Goal: Book appointment/travel/reservation

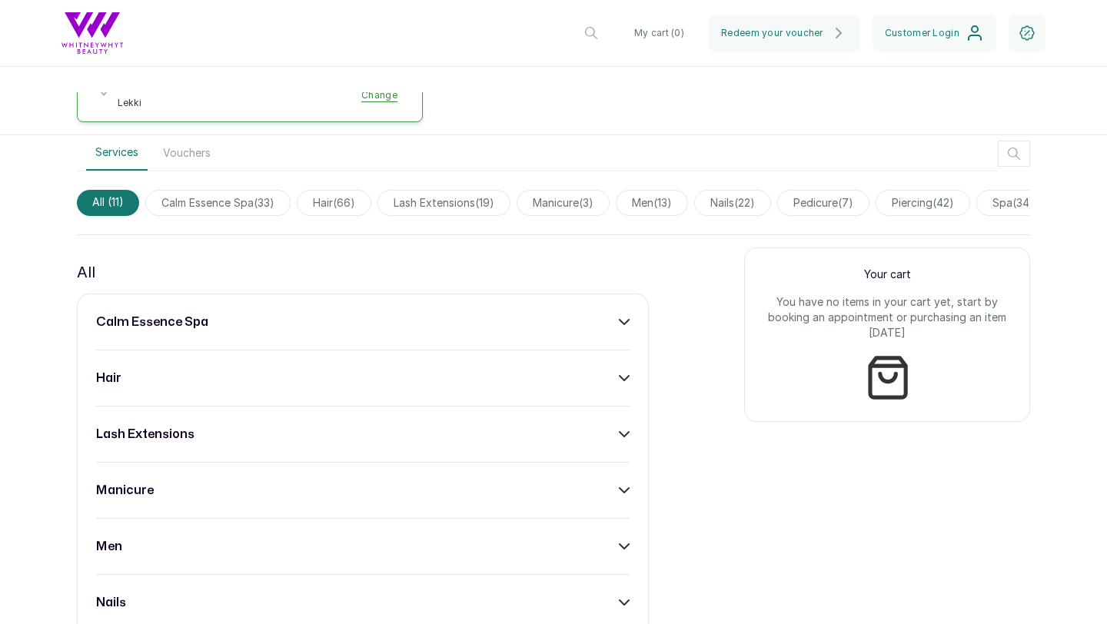
scroll to position [577, 0]
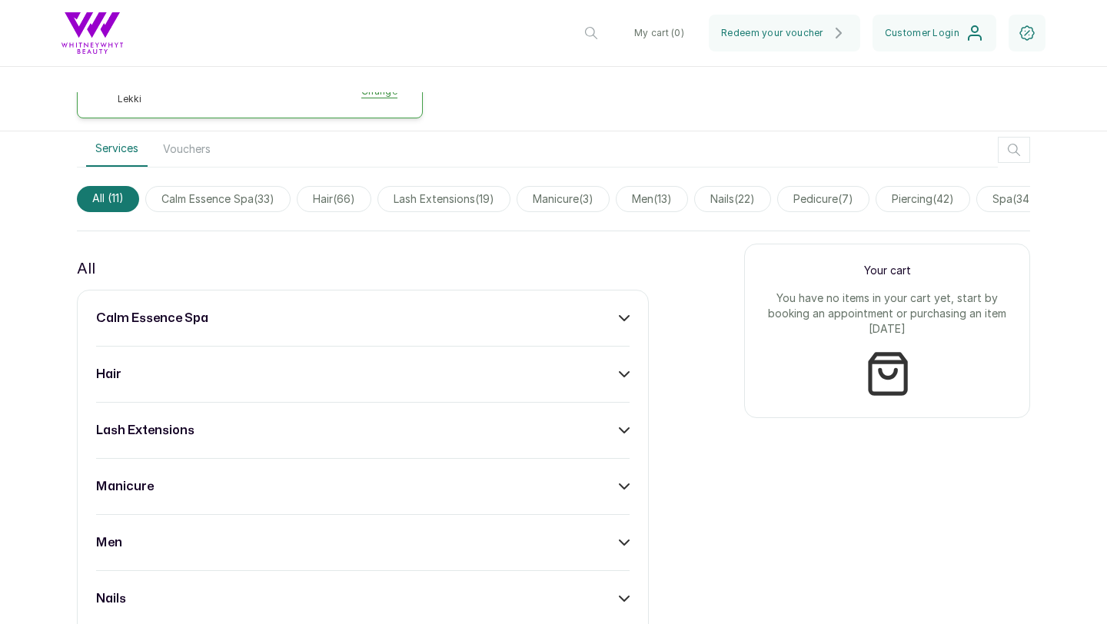
click at [624, 425] on icon at bounding box center [624, 430] width 11 height 11
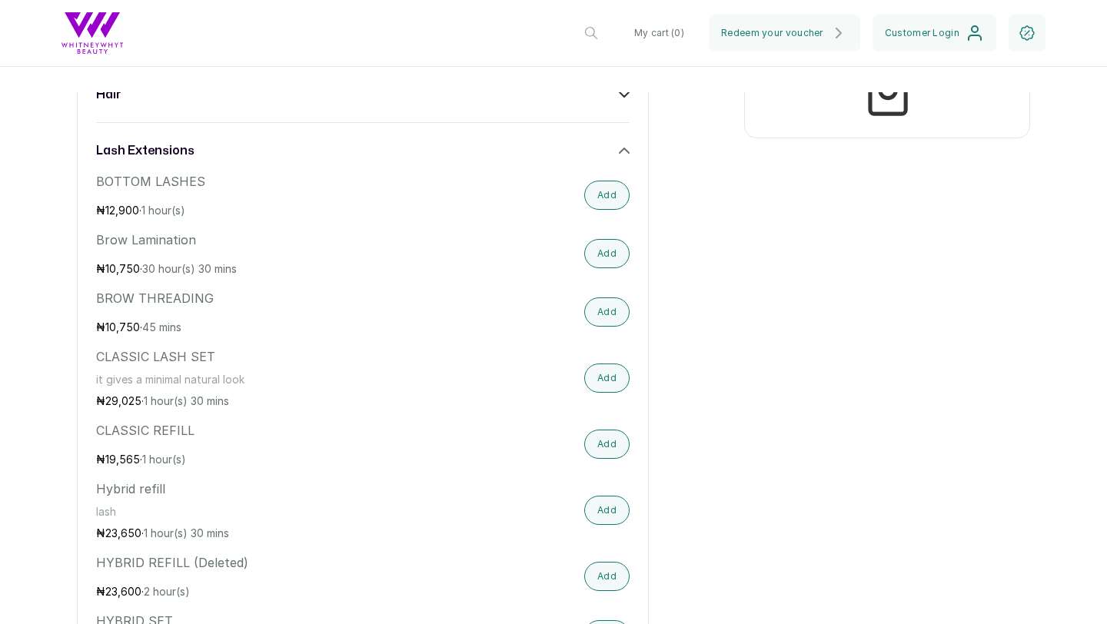
scroll to position [857, 0]
click at [601, 369] on button "Add" at bounding box center [606, 377] width 45 height 29
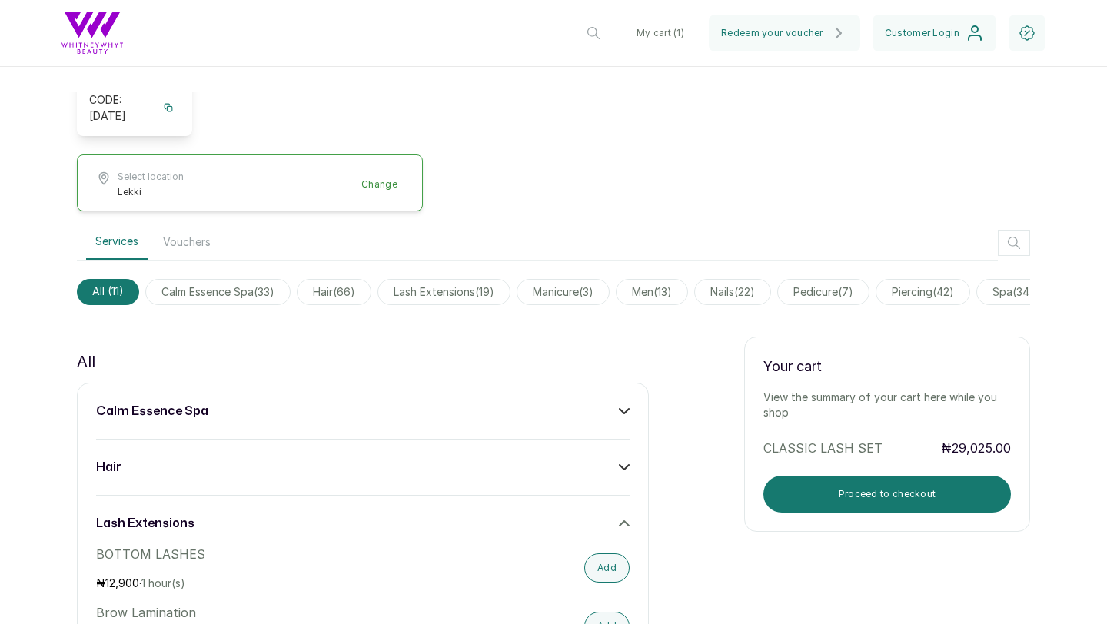
scroll to position [283, 0]
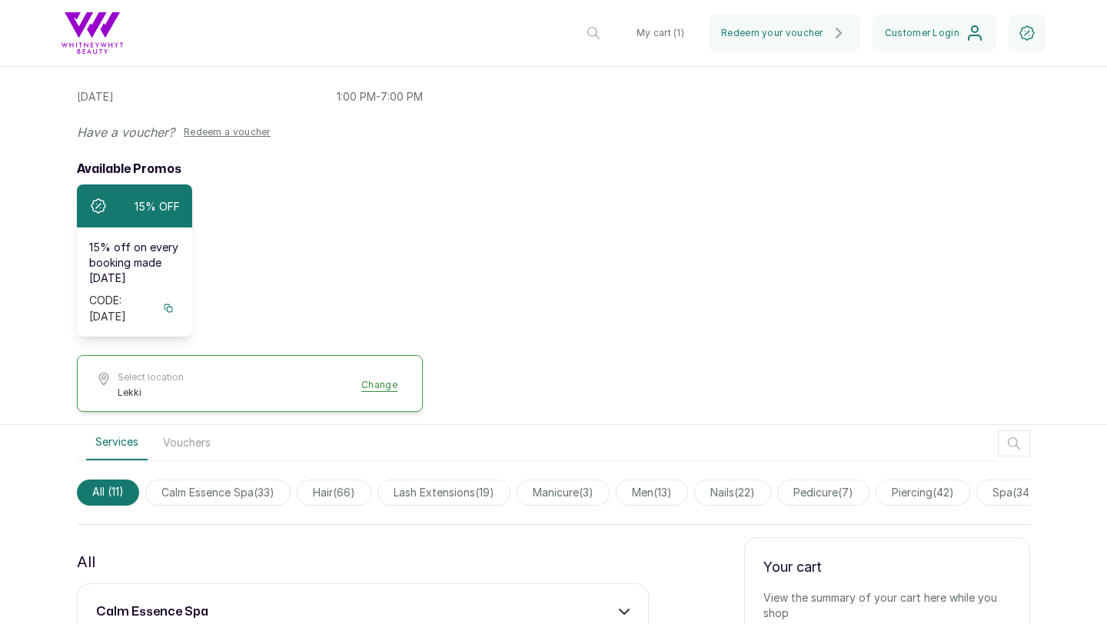
click at [166, 304] on icon at bounding box center [169, 308] width 8 height 8
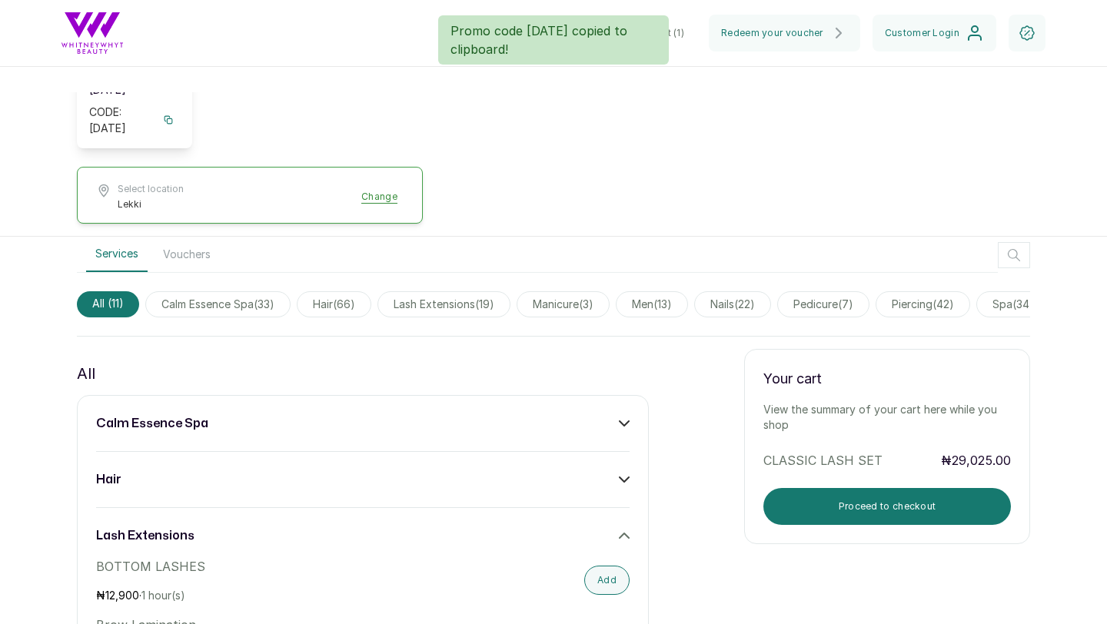
scroll to position [498, 0]
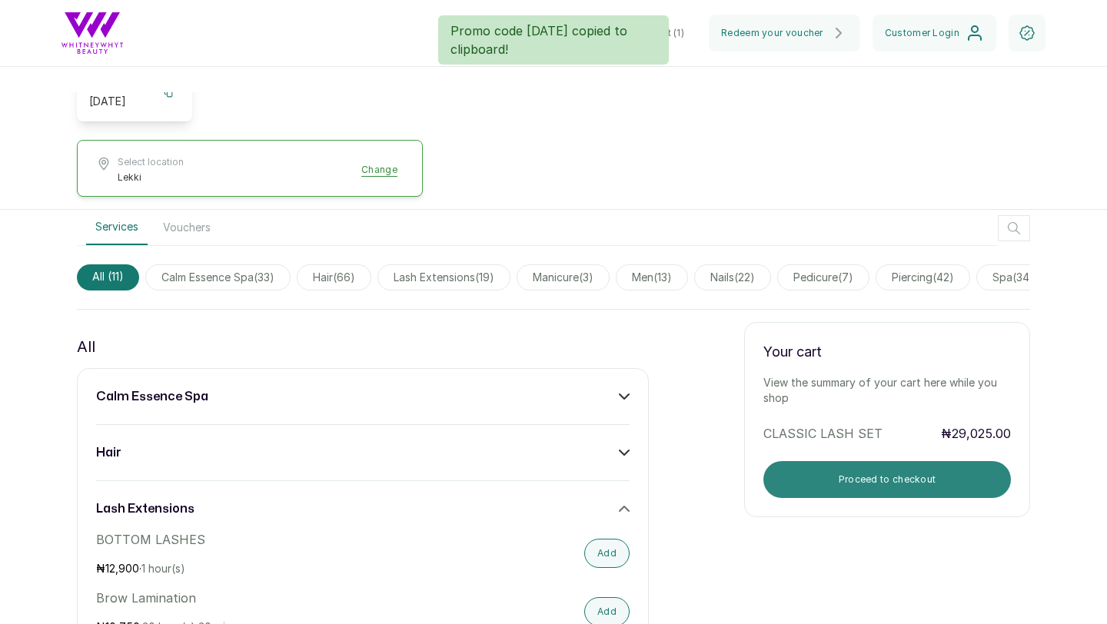
click at [842, 461] on button "Proceed to checkout" at bounding box center [888, 479] width 248 height 37
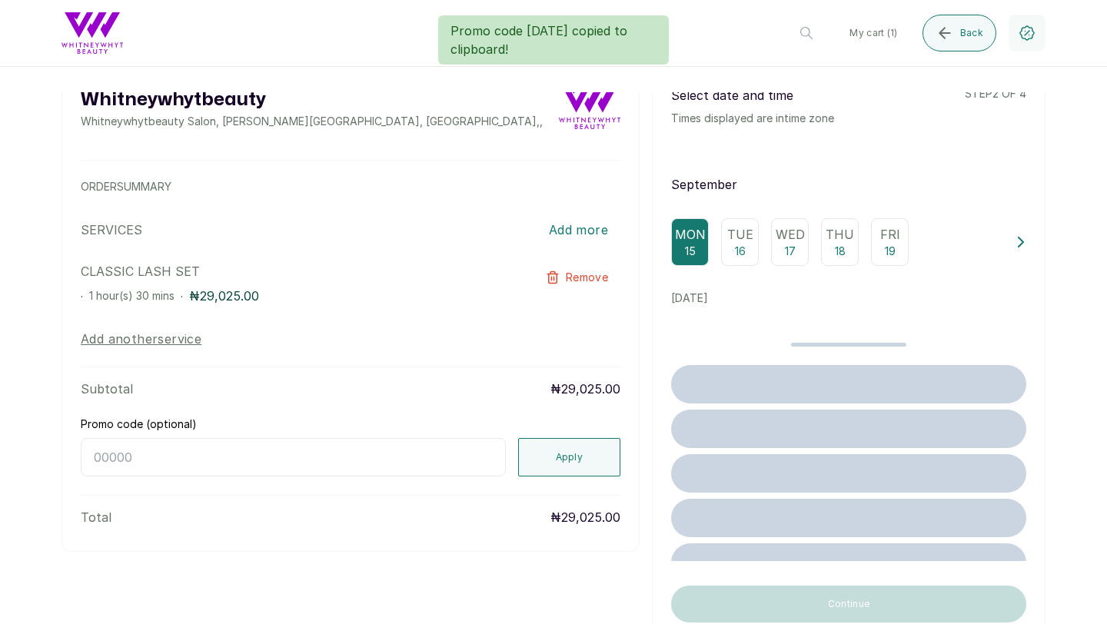
scroll to position [0, 0]
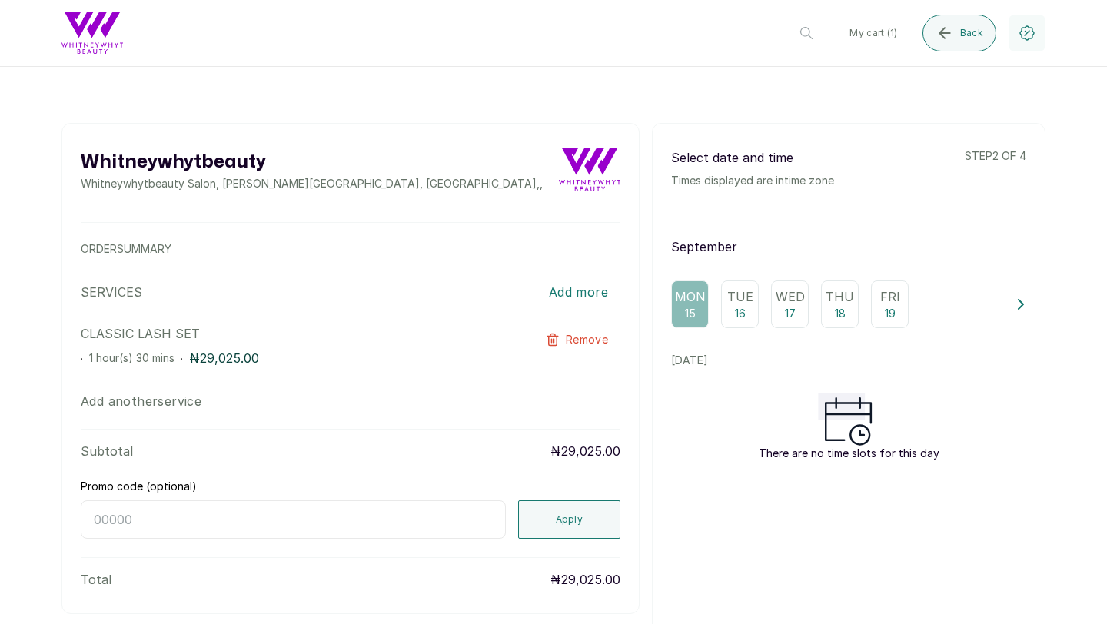
click at [1025, 306] on icon at bounding box center [1021, 304] width 11 height 11
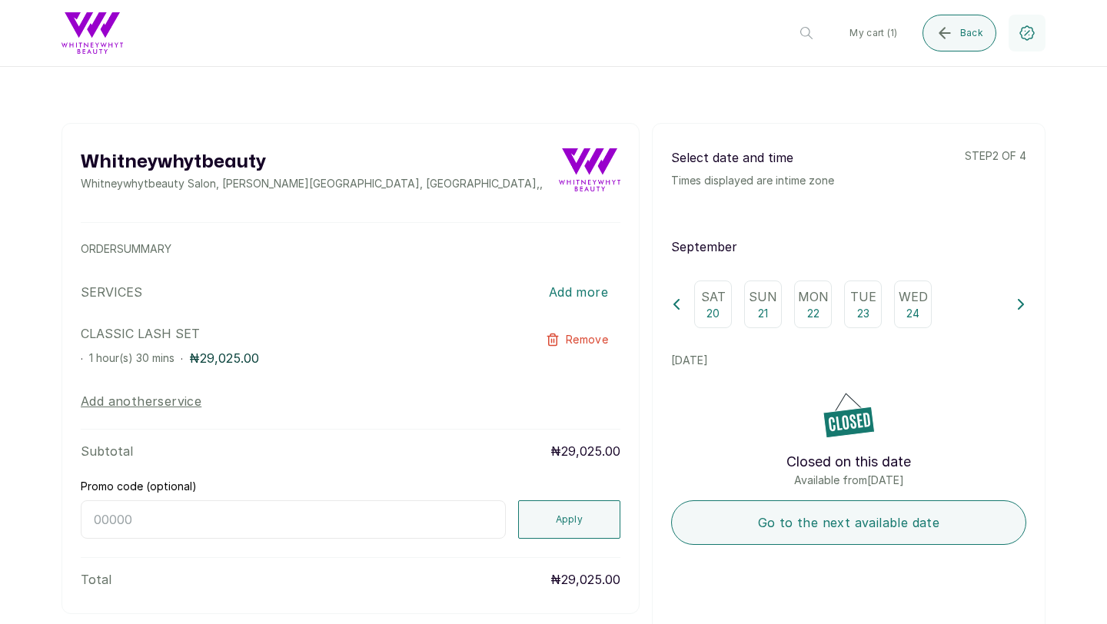
click at [1023, 307] on icon at bounding box center [1021, 304] width 11 height 11
click at [810, 310] on p "27" at bounding box center [813, 313] width 13 height 15
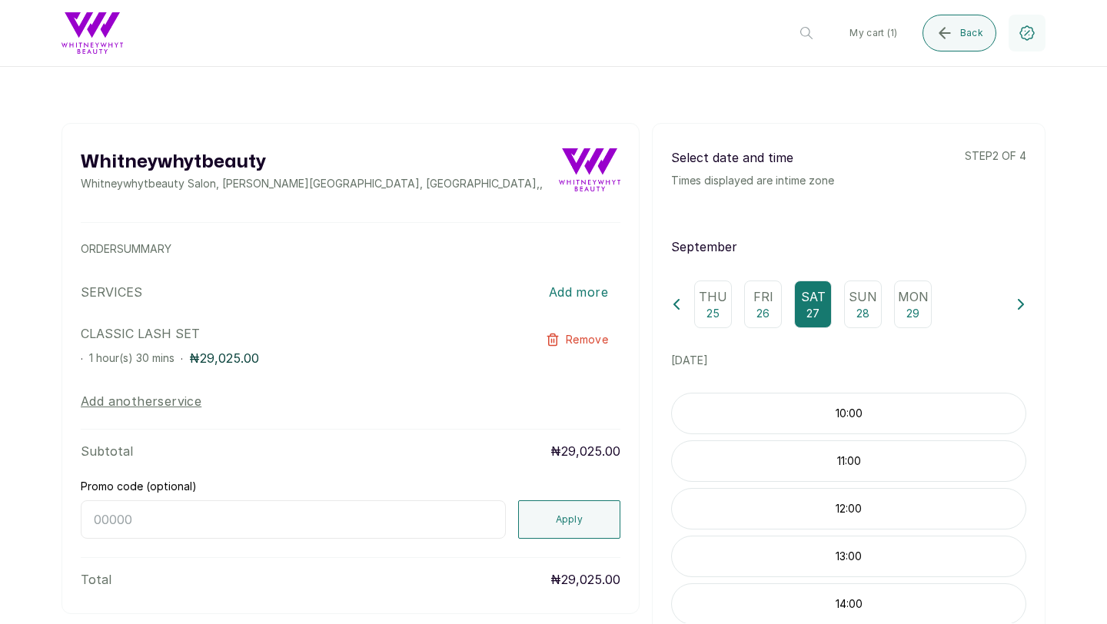
click at [888, 416] on p "10:00" at bounding box center [849, 413] width 354 height 15
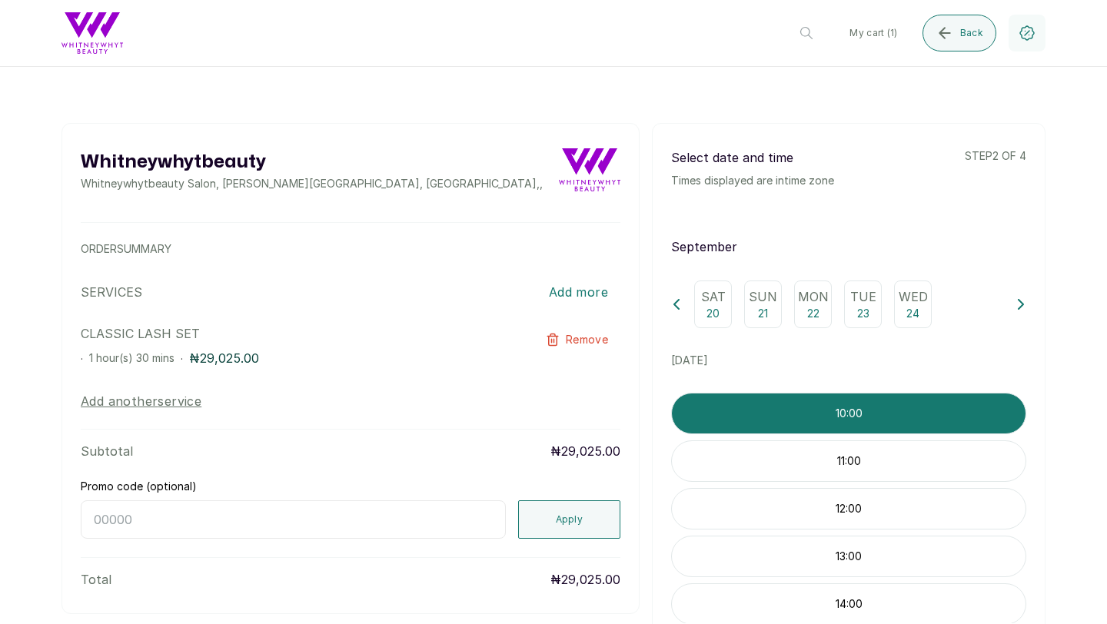
click at [298, 524] on input "Promo code (optional)" at bounding box center [293, 520] width 425 height 38
paste input "[DATE]"
type input "[DATE]"
click at [564, 506] on button "Apply" at bounding box center [569, 520] width 103 height 38
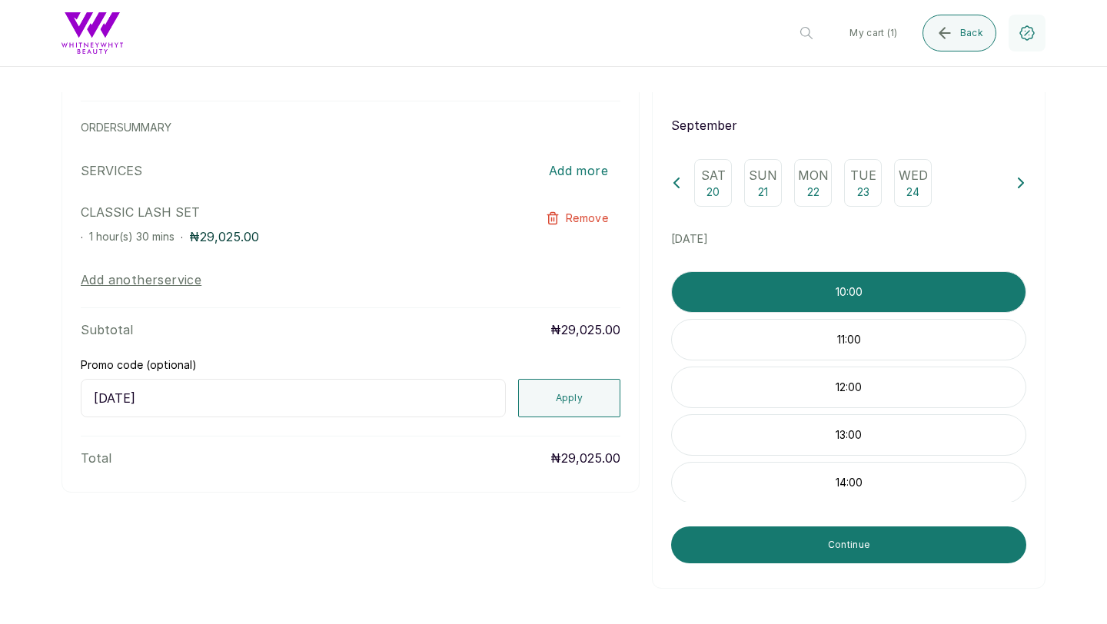
scroll to position [125, 0]
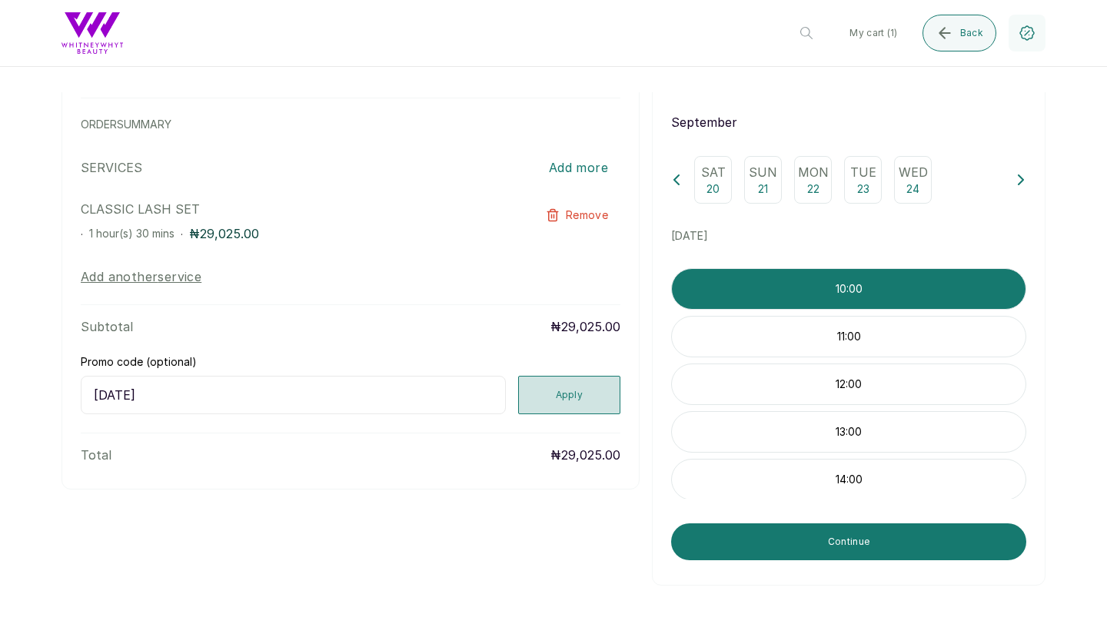
click at [554, 393] on button "Apply" at bounding box center [569, 395] width 103 height 38
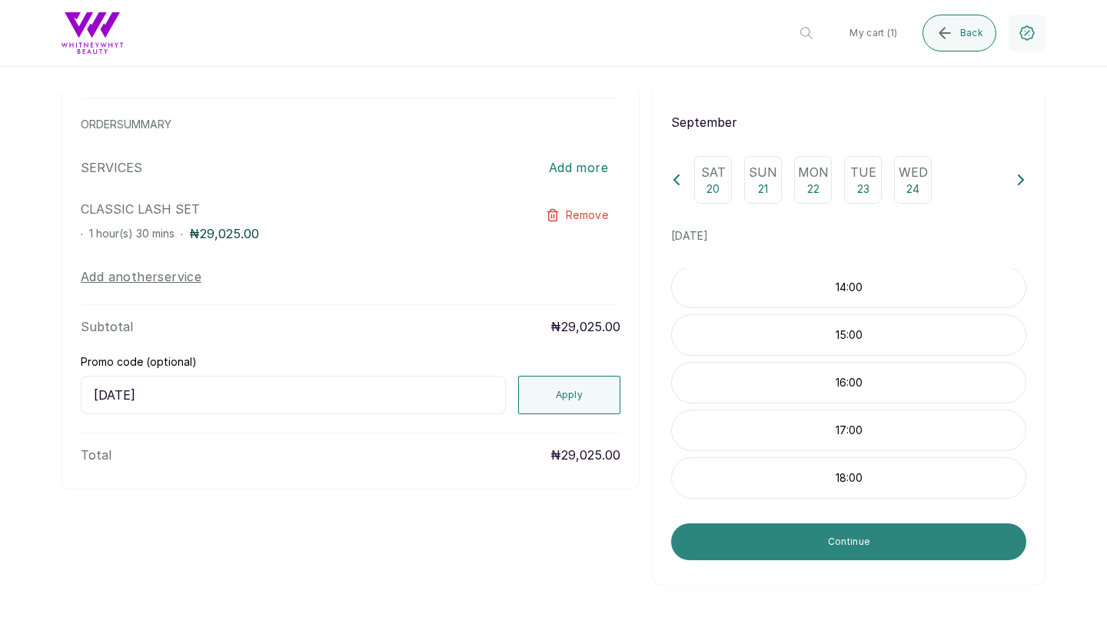
click at [787, 549] on button "Continue" at bounding box center [848, 542] width 355 height 37
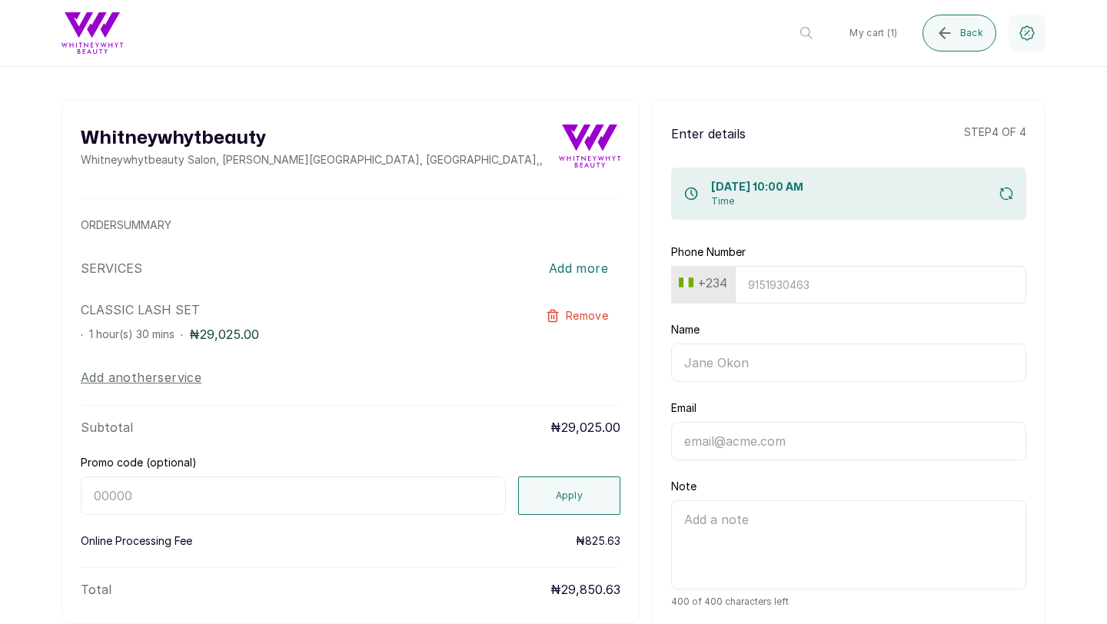
scroll to position [25, 0]
click at [751, 363] on input "Name" at bounding box center [848, 362] width 355 height 38
type input "Deshola [PERSON_NAME]"
click at [777, 444] on input "Email" at bounding box center [848, 440] width 355 height 38
type input "[EMAIL_ADDRESS][DOMAIN_NAME]"
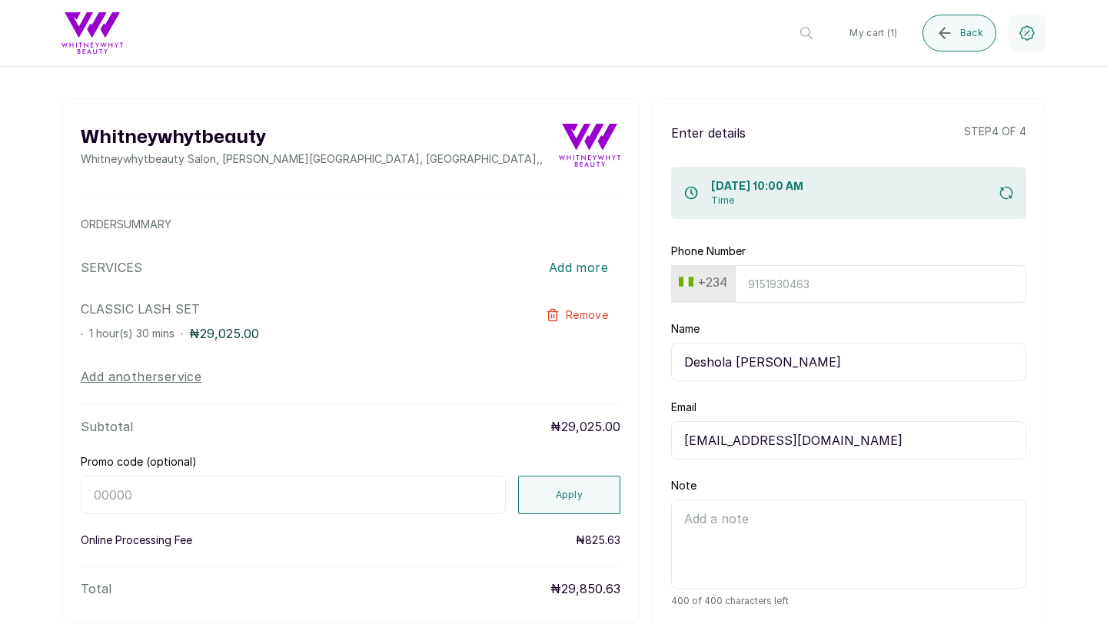
click at [774, 539] on textarea "Note" at bounding box center [848, 544] width 355 height 89
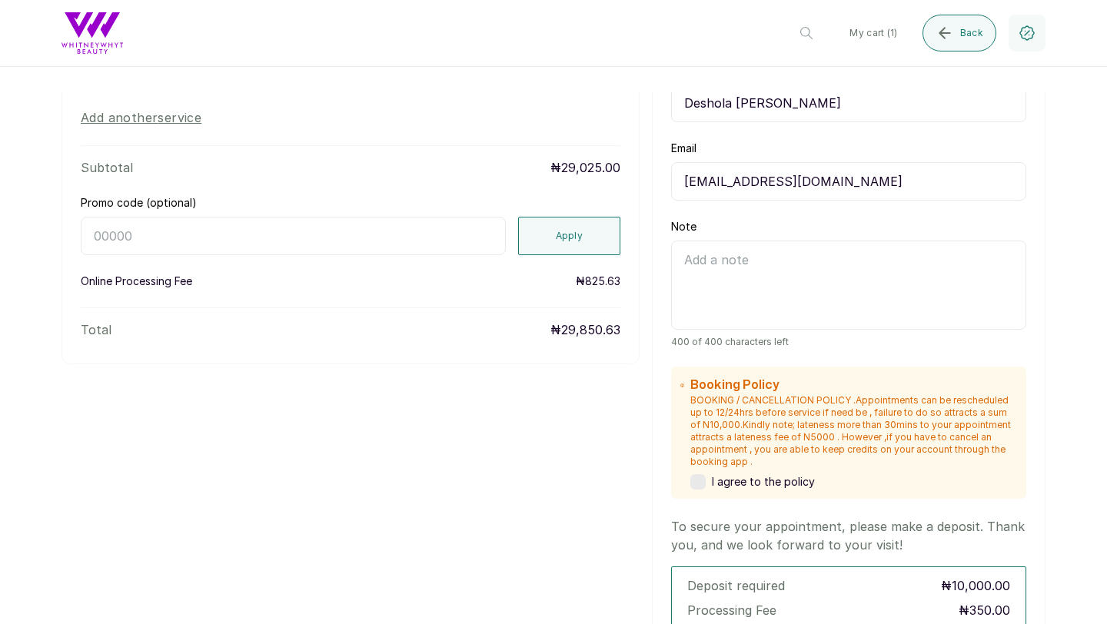
scroll to position [284, 0]
click at [700, 478] on label at bounding box center [697, 481] width 15 height 15
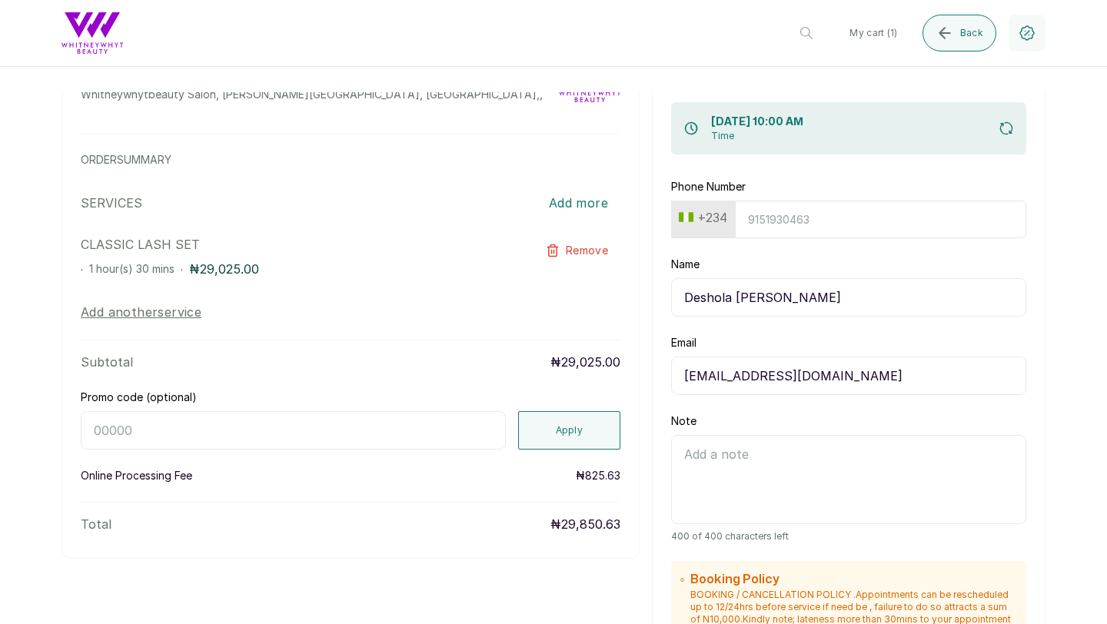
scroll to position [84, 0]
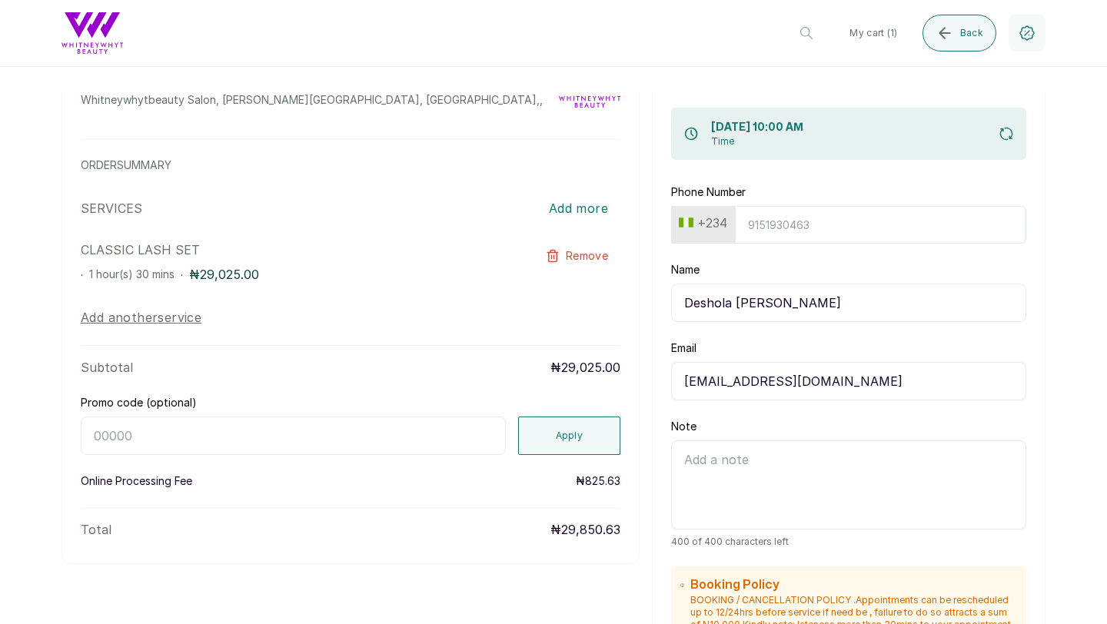
click at [801, 225] on input "Phone Number" at bounding box center [880, 225] width 291 height 38
type input "8185807949"
type input "Deshola shittu"
type input "818580794"
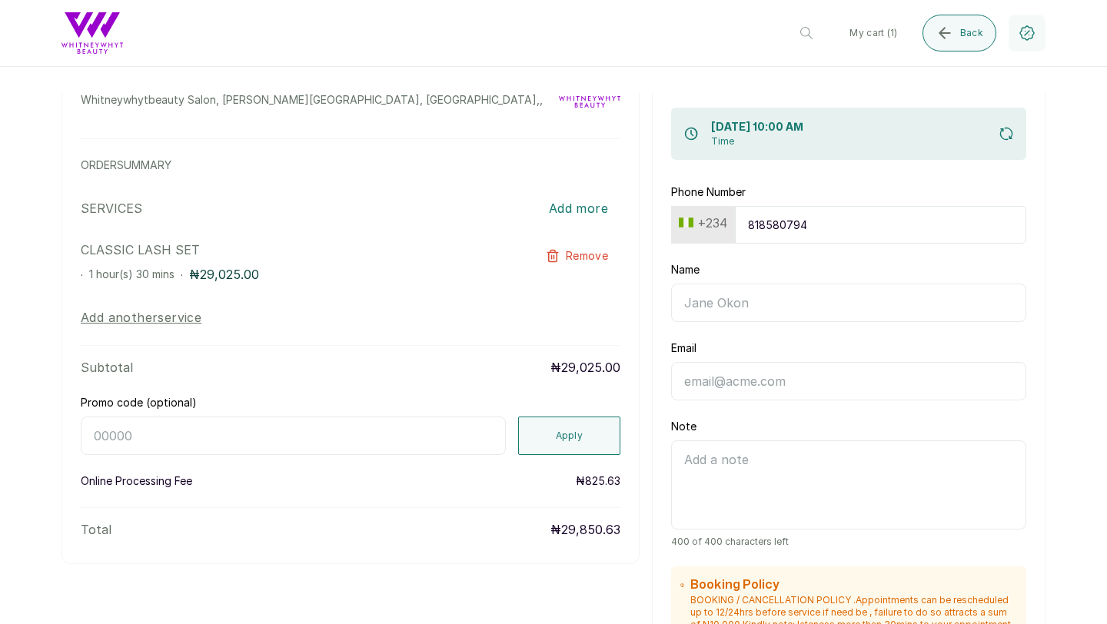
click at [378, 434] on input "Promo code (optional)" at bounding box center [293, 436] width 425 height 38
paste input "[DATE]"
type input "[DATE]"
click at [547, 434] on button "Apply" at bounding box center [569, 436] width 103 height 38
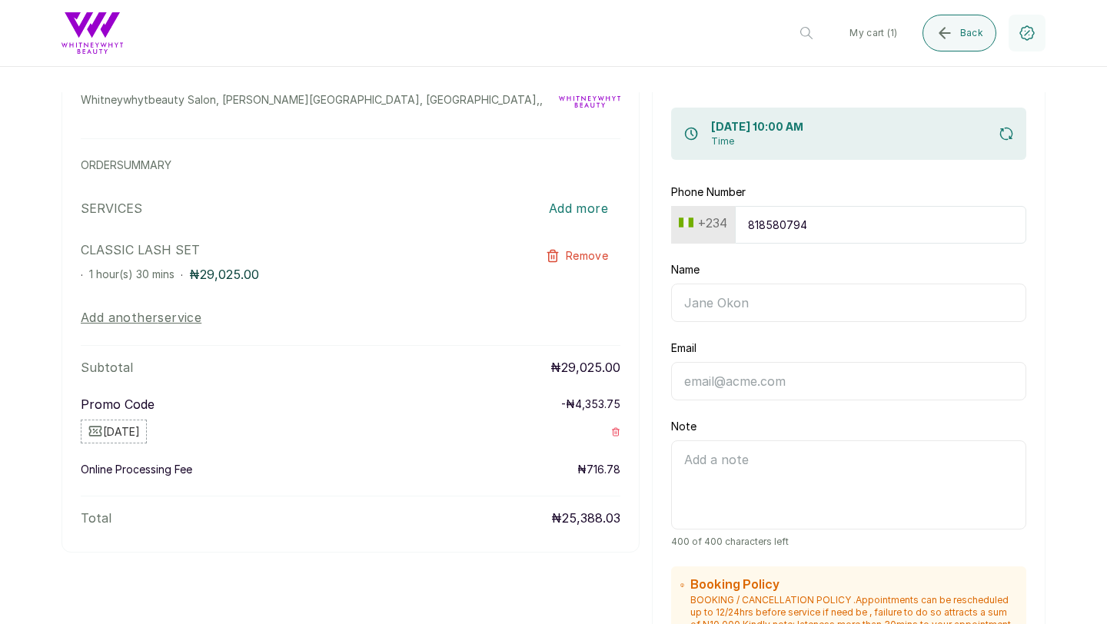
click at [755, 304] on input "Name" at bounding box center [848, 303] width 355 height 38
type input "[EMAIL_ADDRESS][DOMAIN_NAME]"
drag, startPoint x: 842, startPoint y: 305, endPoint x: 677, endPoint y: 302, distance: 165.3
click at [677, 303] on input "[EMAIL_ADDRESS][DOMAIN_NAME]" at bounding box center [848, 303] width 355 height 38
click at [710, 387] on input "Email" at bounding box center [848, 381] width 355 height 38
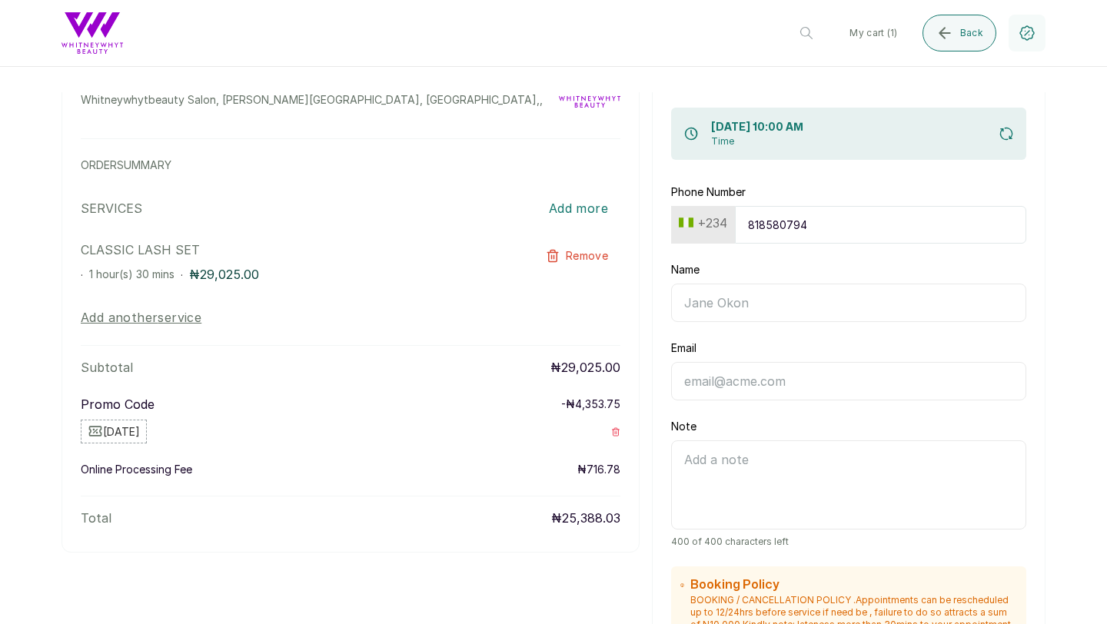
paste input "[EMAIL_ADDRESS][DOMAIN_NAME]"
type input "[EMAIL_ADDRESS][DOMAIN_NAME]"
click at [728, 304] on input "Name" at bounding box center [848, 303] width 355 height 38
type input "Deshola shittu"
click at [757, 464] on textarea "Note" at bounding box center [848, 485] width 355 height 89
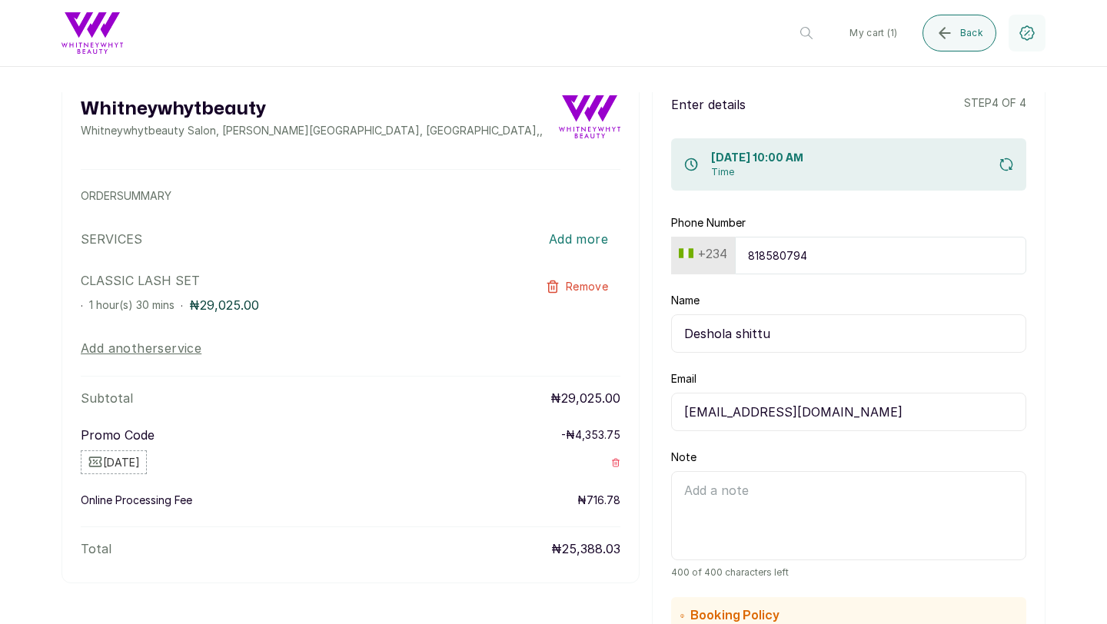
scroll to position [0, 0]
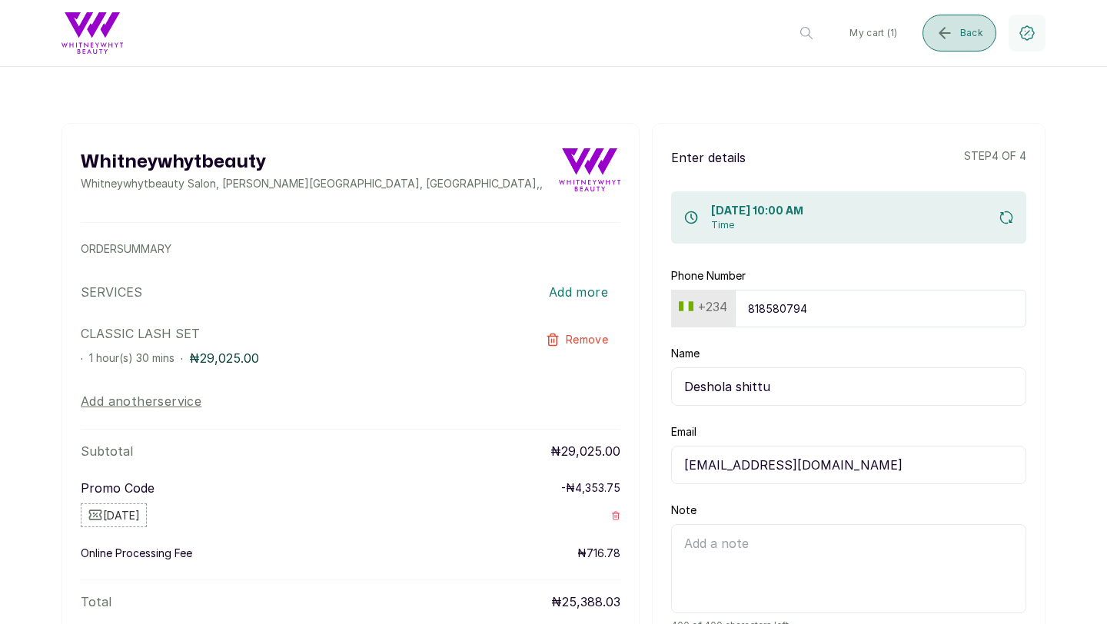
click at [951, 31] on icon "submit" at bounding box center [945, 33] width 18 height 18
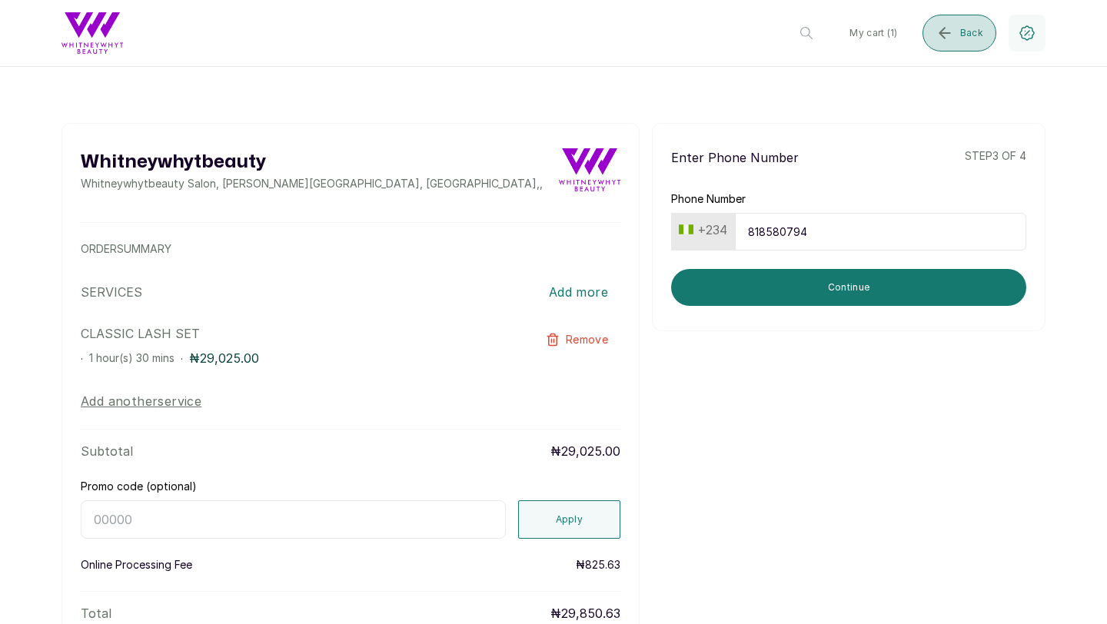
click at [952, 31] on icon "submit" at bounding box center [945, 33] width 18 height 18
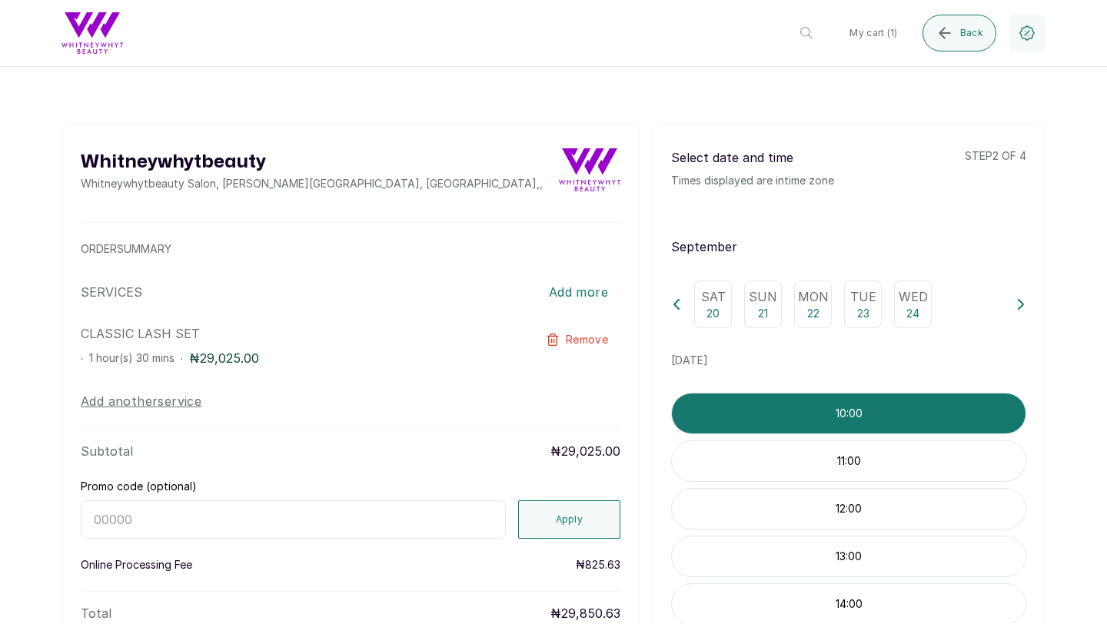
click at [126, 401] on button "Add another service" at bounding box center [141, 401] width 121 height 18
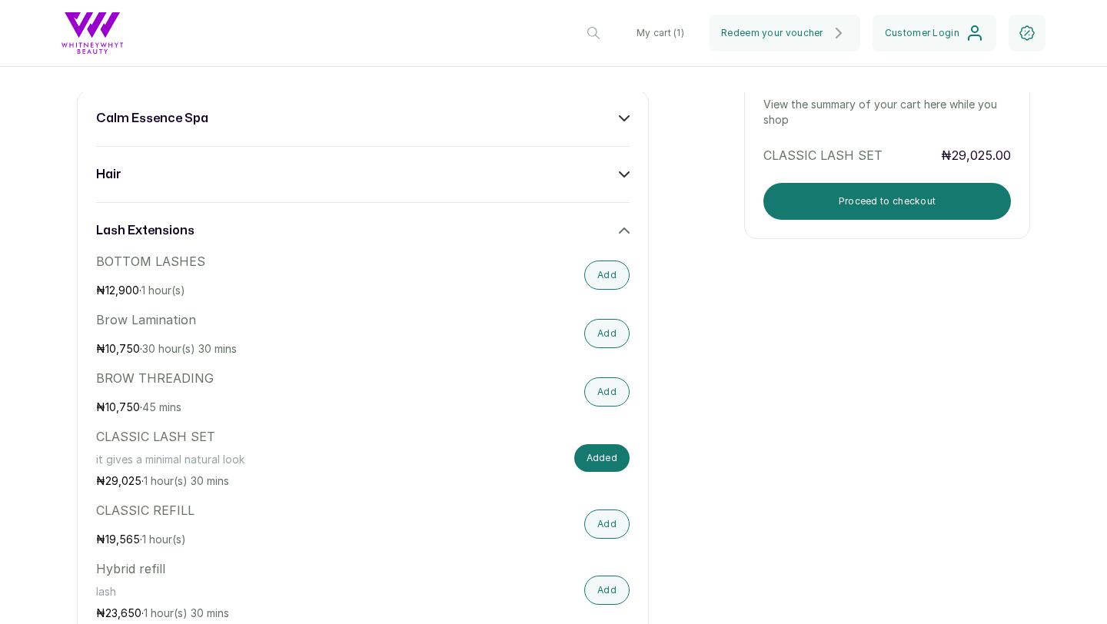
scroll to position [764, 0]
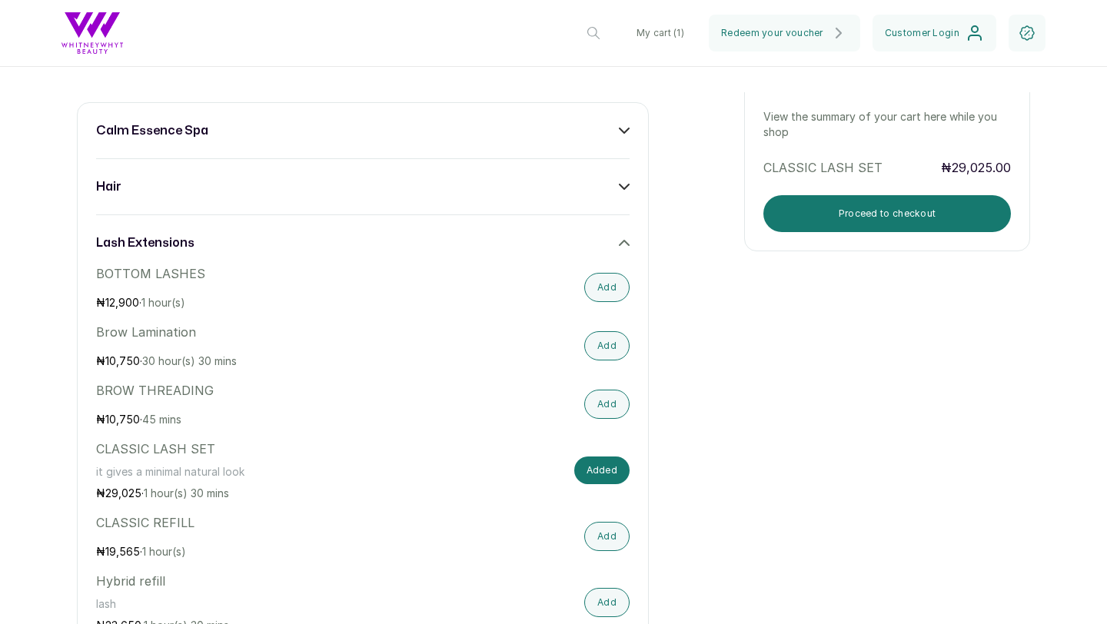
click at [627, 238] on icon at bounding box center [624, 243] width 11 height 11
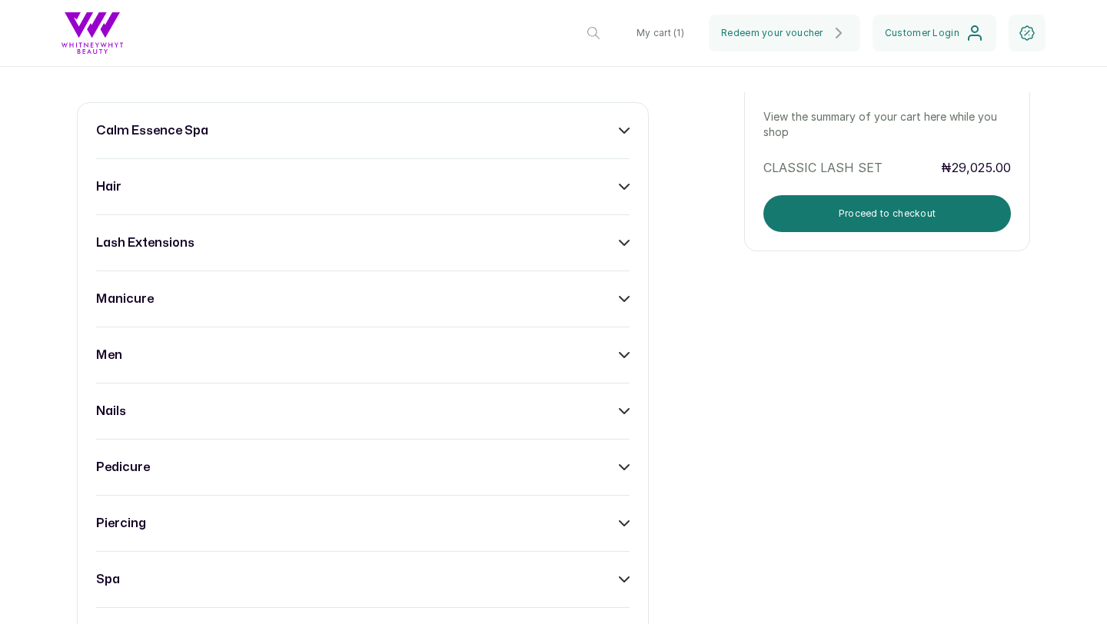
click at [627, 409] on icon at bounding box center [624, 411] width 9 height 5
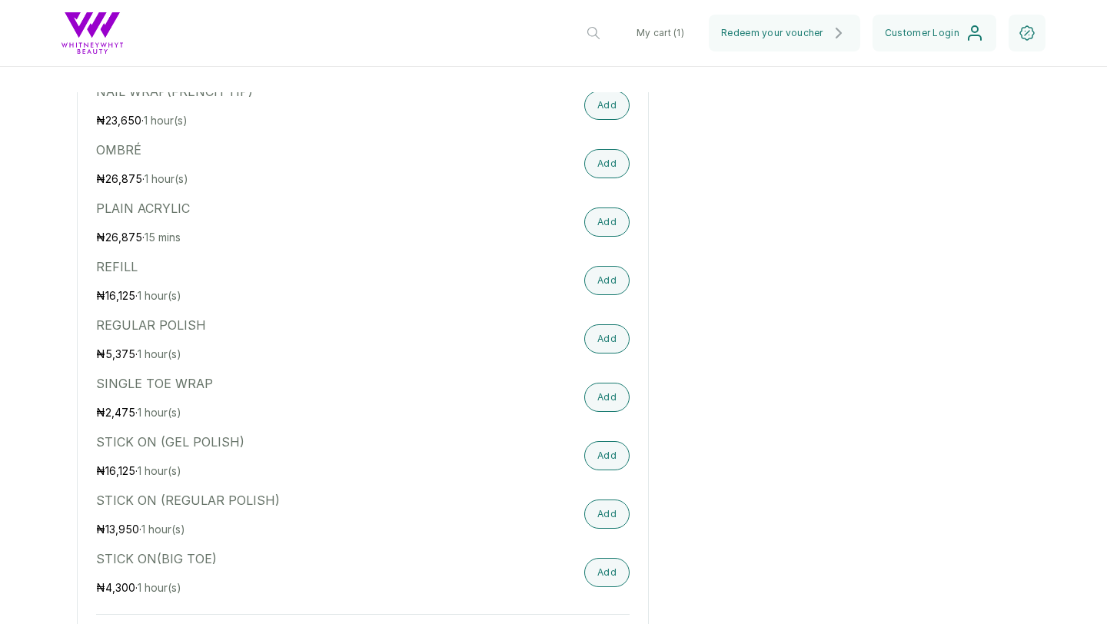
scroll to position [1901, 0]
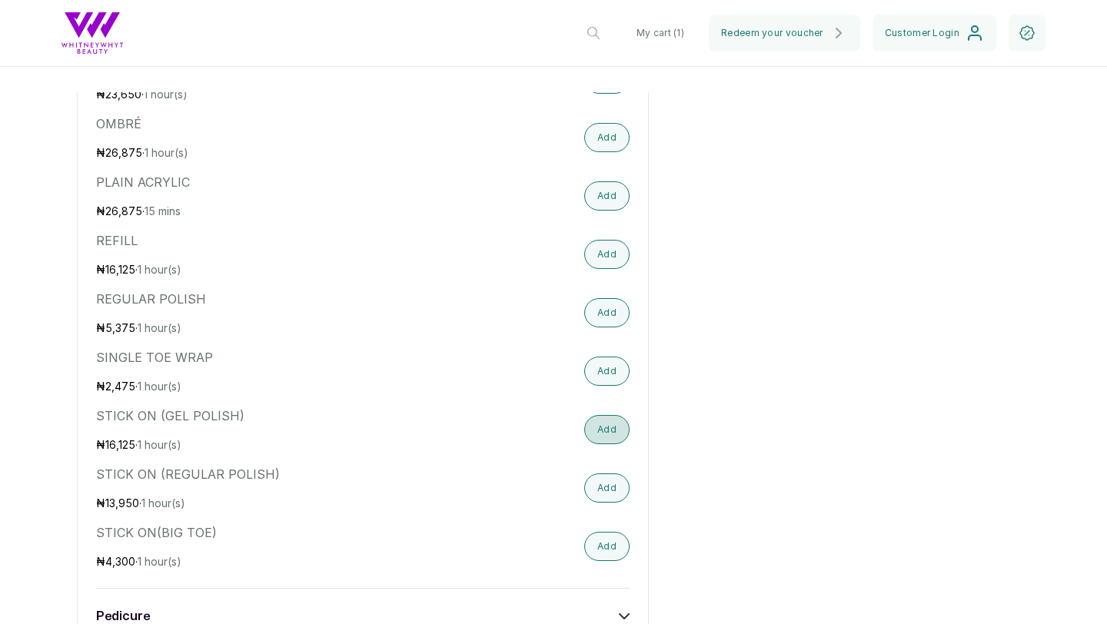
click at [597, 415] on button "Add" at bounding box center [606, 429] width 45 height 29
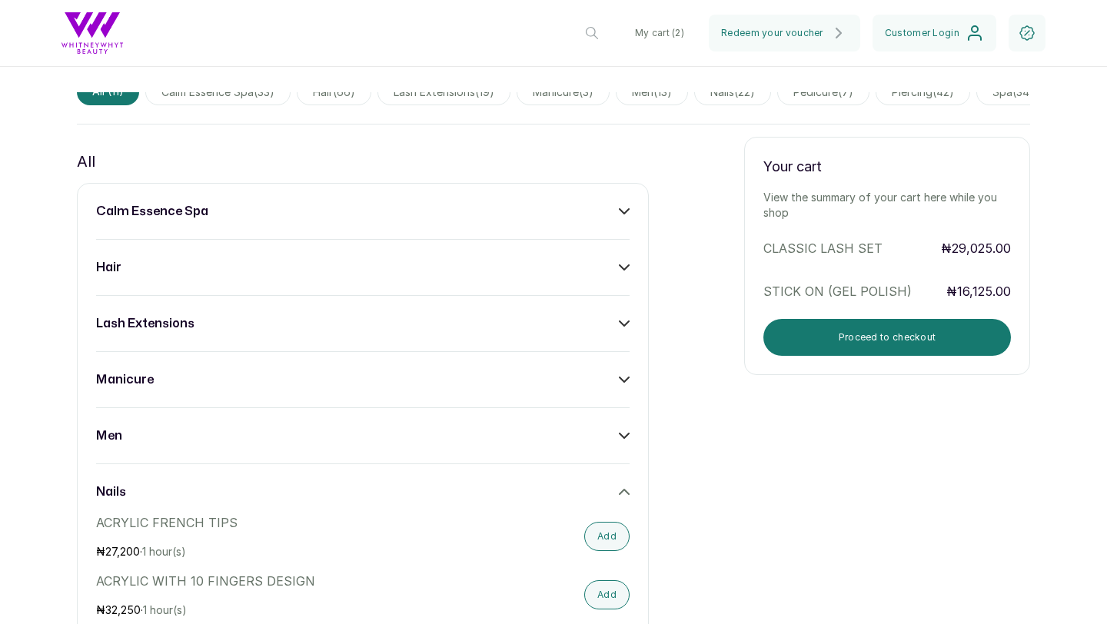
scroll to position [668, 0]
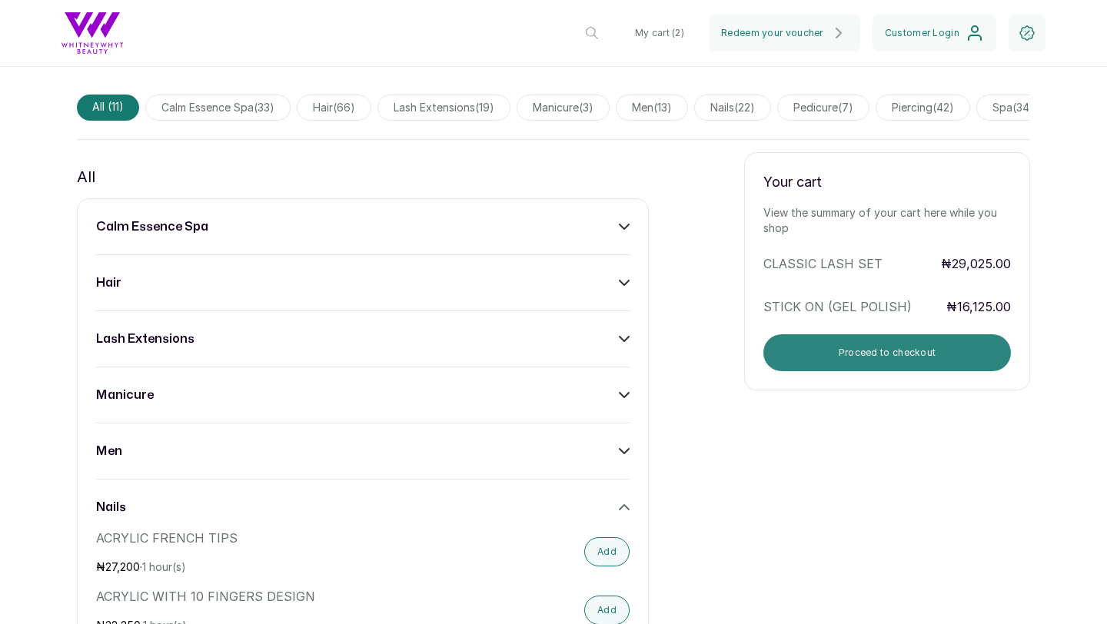
click at [877, 334] on button "Proceed to checkout" at bounding box center [888, 352] width 248 height 37
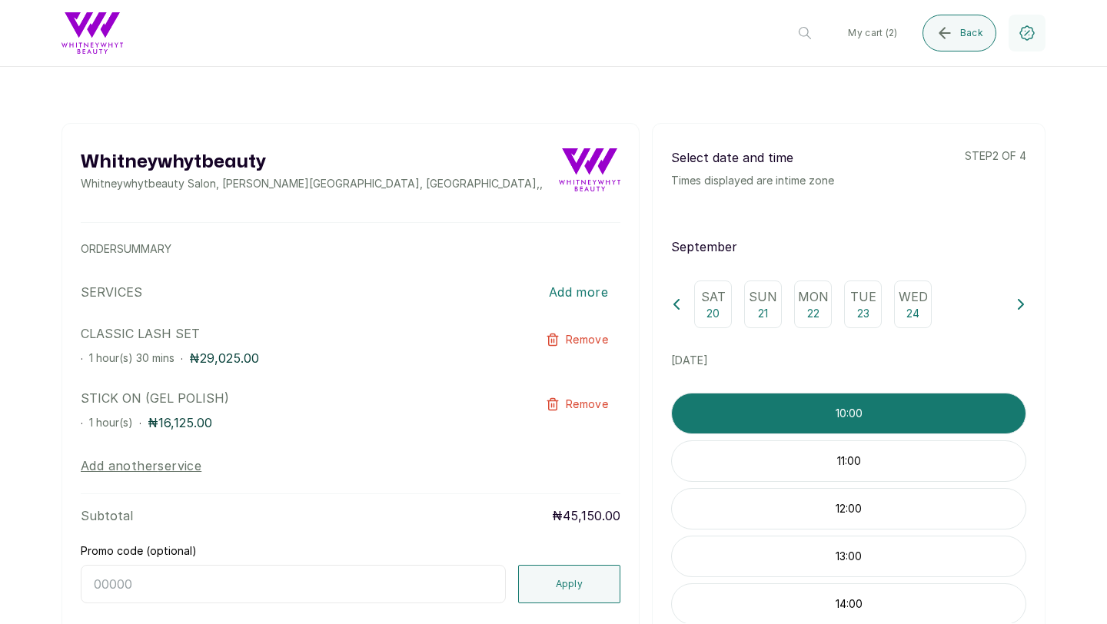
scroll to position [1, 0]
click at [1018, 304] on icon at bounding box center [1021, 303] width 11 height 11
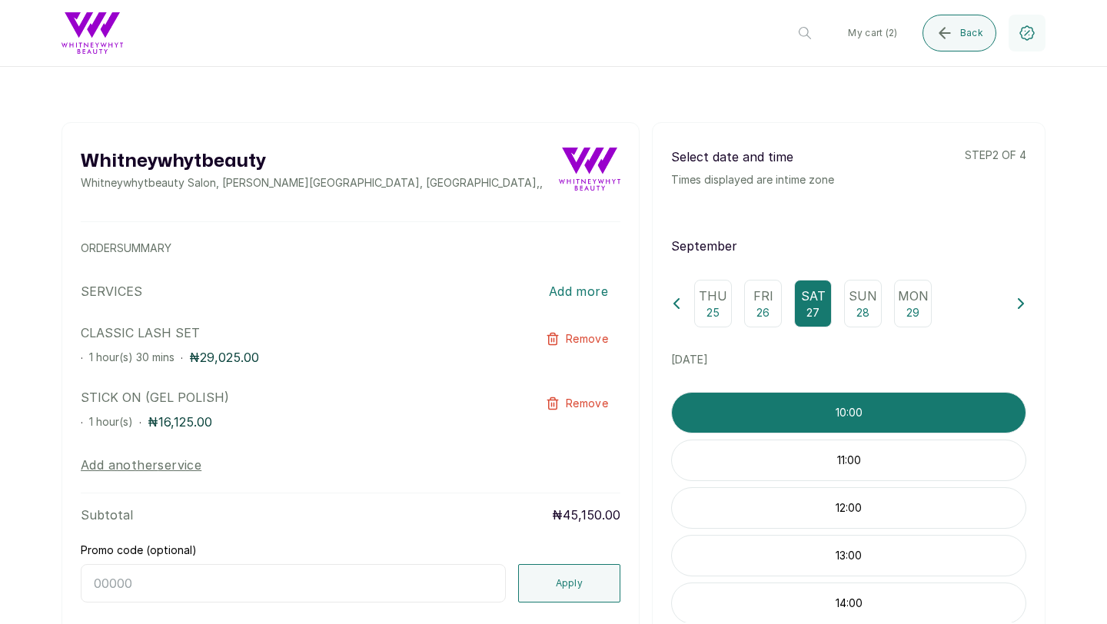
click at [840, 416] on p "10:00" at bounding box center [849, 412] width 354 height 15
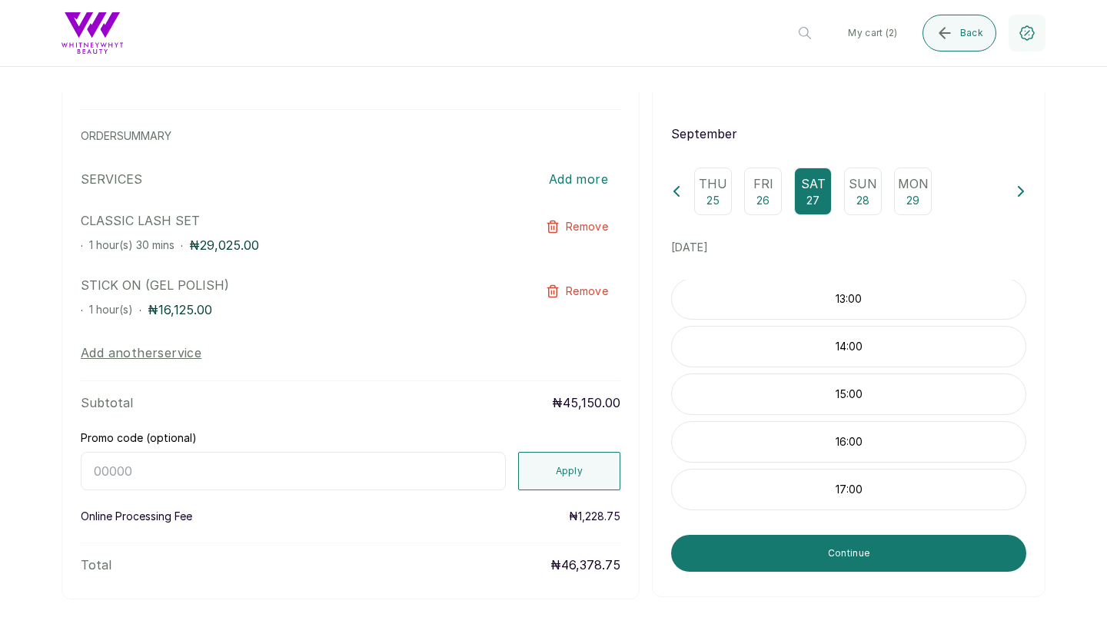
scroll to position [127, 0]
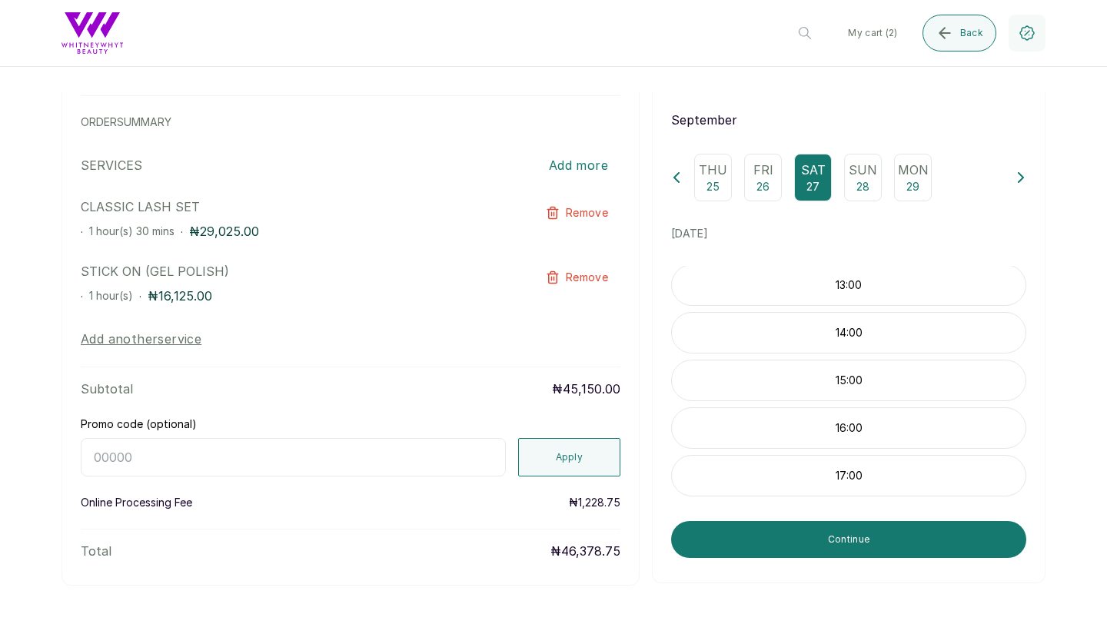
click at [438, 462] on input "Promo code (optional)" at bounding box center [293, 457] width 425 height 38
paste input "[EMAIL_ADDRESS][DOMAIN_NAME]"
type input "d"
type input "[DATE]"
click at [563, 457] on button "Apply" at bounding box center [569, 457] width 103 height 38
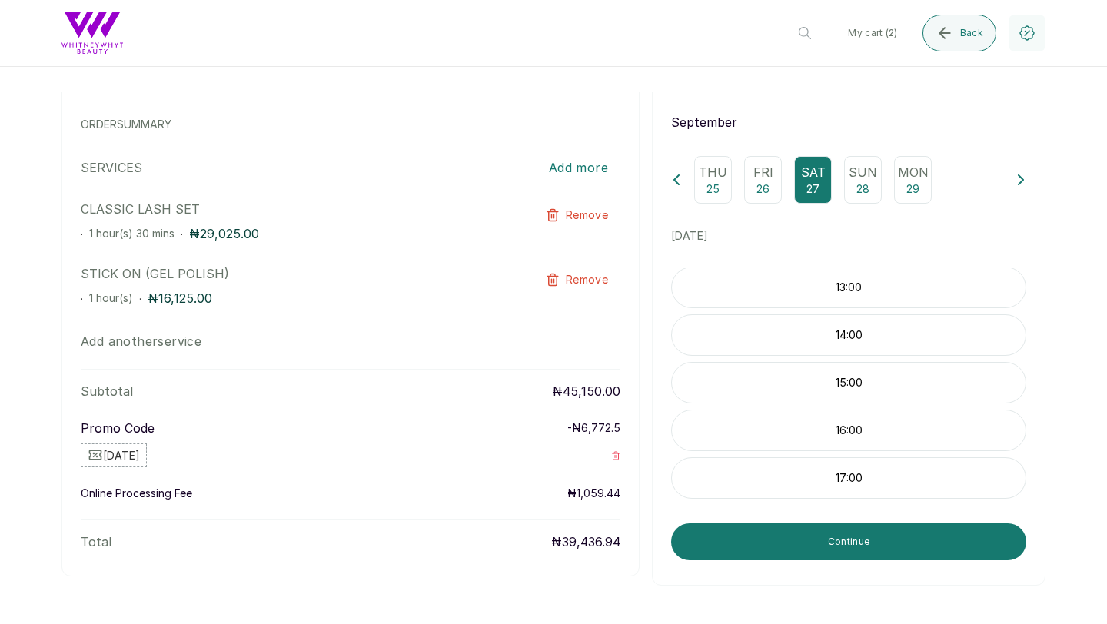
scroll to position [0, 0]
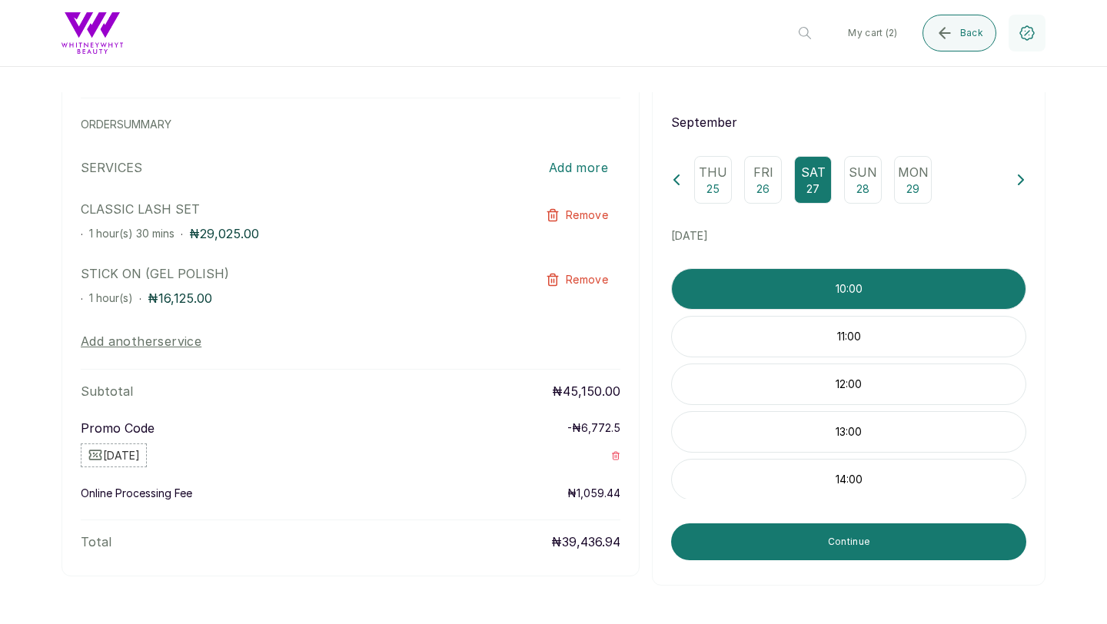
click at [903, 268] on div "10:00" at bounding box center [848, 289] width 355 height 42
click at [902, 290] on p "10:00" at bounding box center [849, 288] width 354 height 15
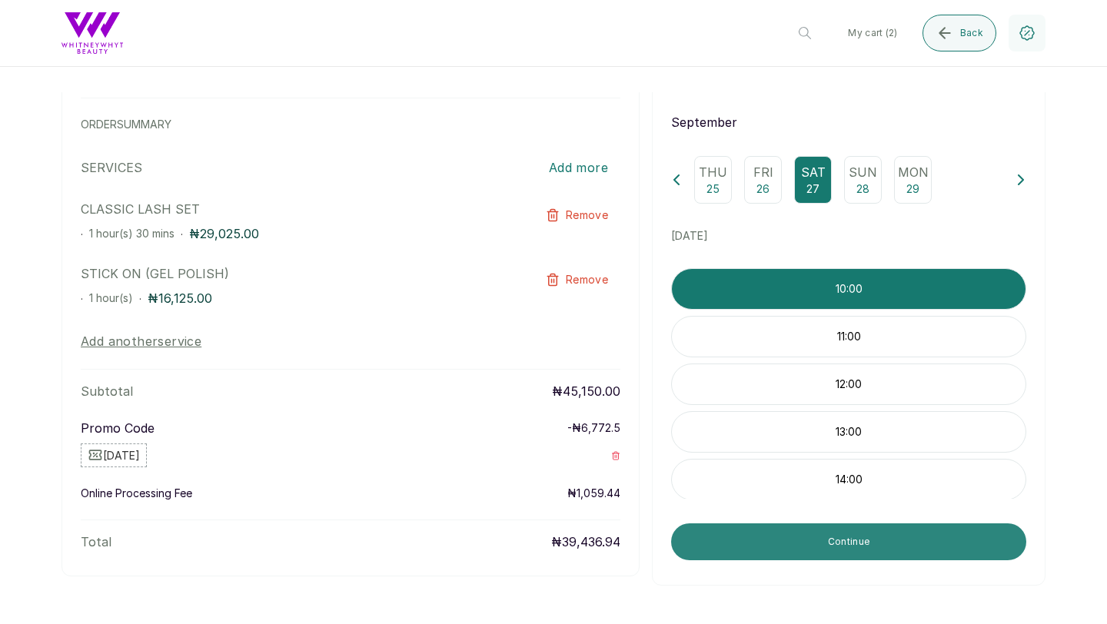
click at [842, 541] on button "Continue" at bounding box center [848, 542] width 355 height 37
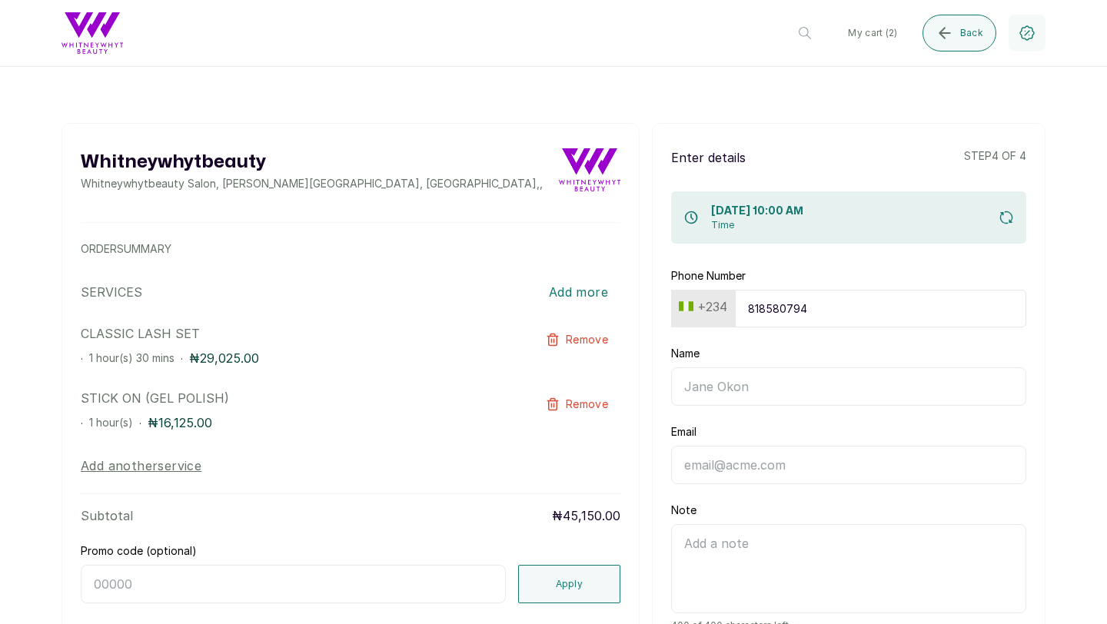
click at [817, 308] on input "818580794" at bounding box center [880, 309] width 291 height 38
type input "8185807949"
type input "Deshola shittu"
type input "[EMAIL_ADDRESS][DOMAIN_NAME]"
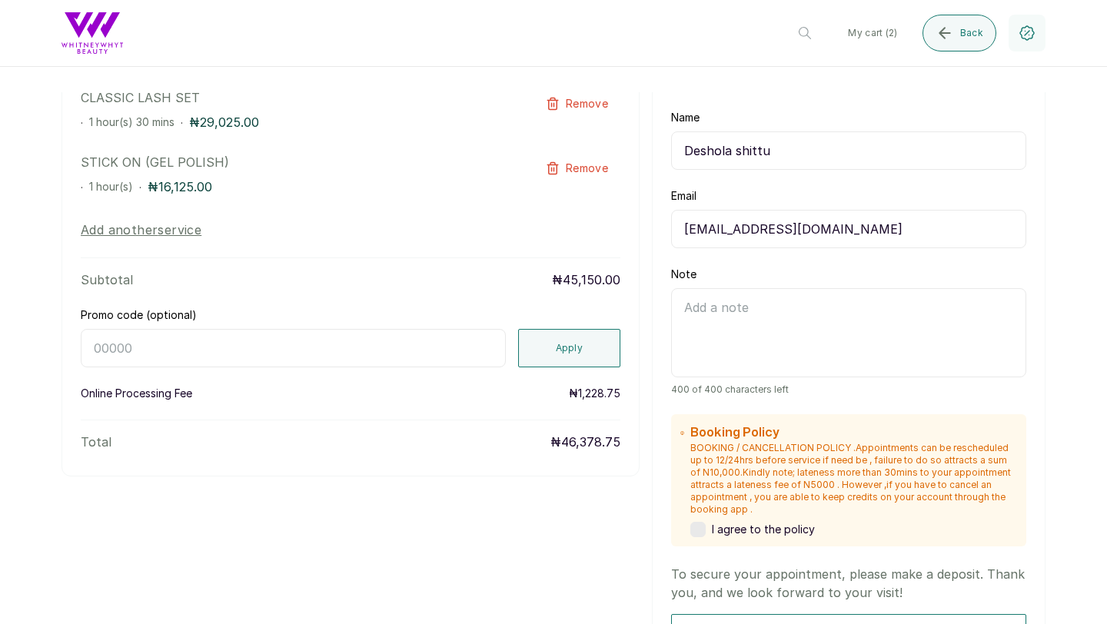
scroll to position [241, 0]
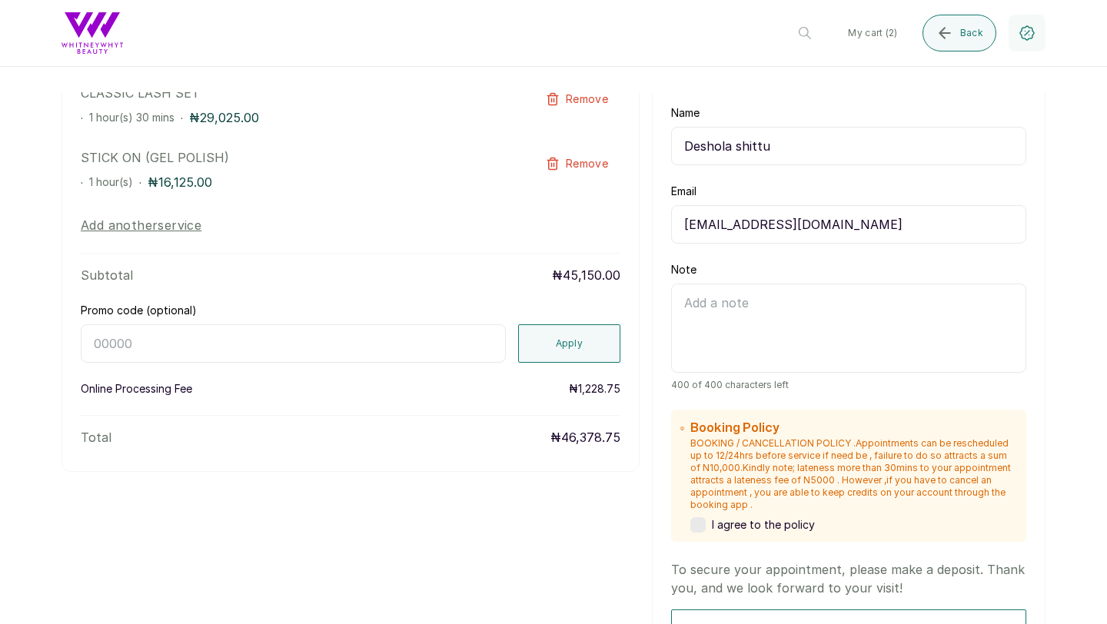
type input "8185807949"
click at [702, 523] on label at bounding box center [697, 524] width 15 height 15
click at [461, 346] on input "Promo code (optional)" at bounding box center [293, 343] width 425 height 38
type input "[DATE]"
click at [591, 338] on button "Apply" at bounding box center [569, 343] width 103 height 38
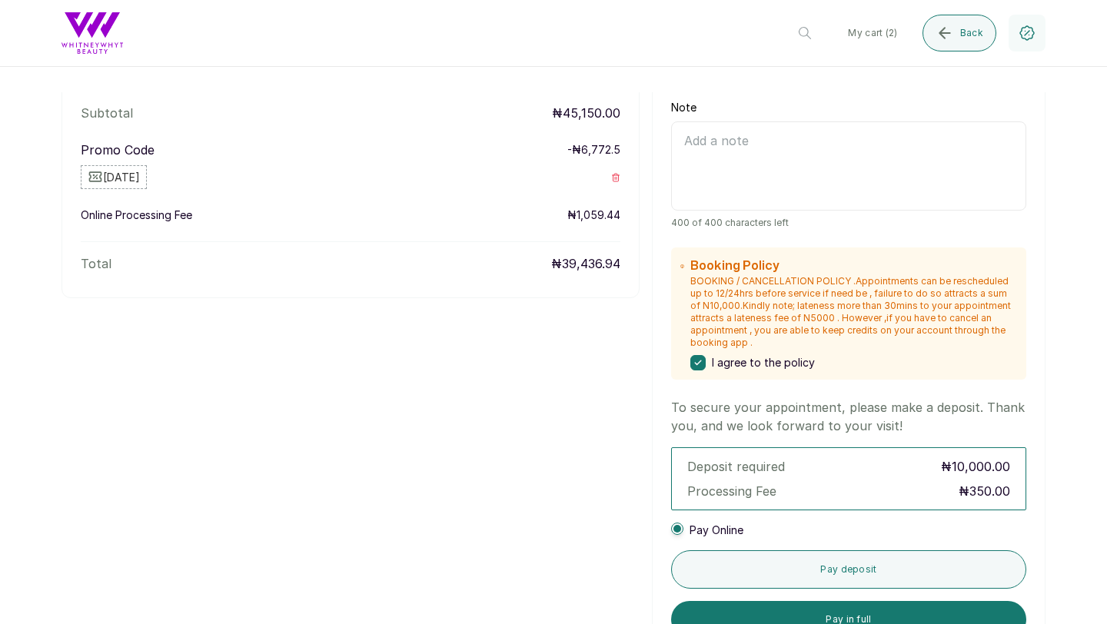
scroll to position [573, 0]
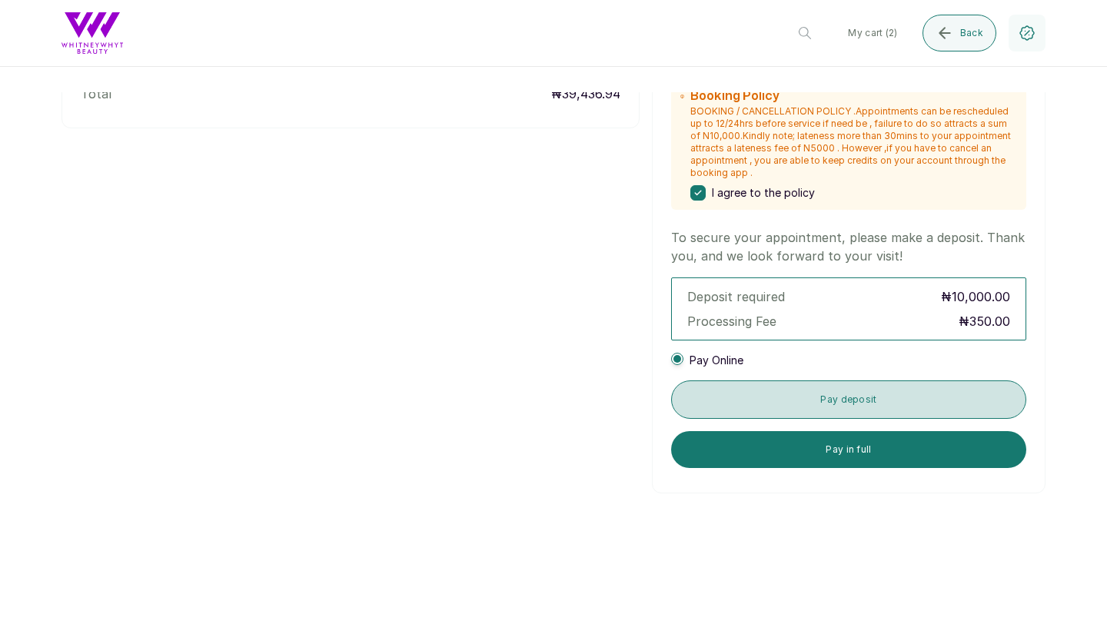
click at [811, 391] on button "Pay deposit" at bounding box center [848, 400] width 355 height 38
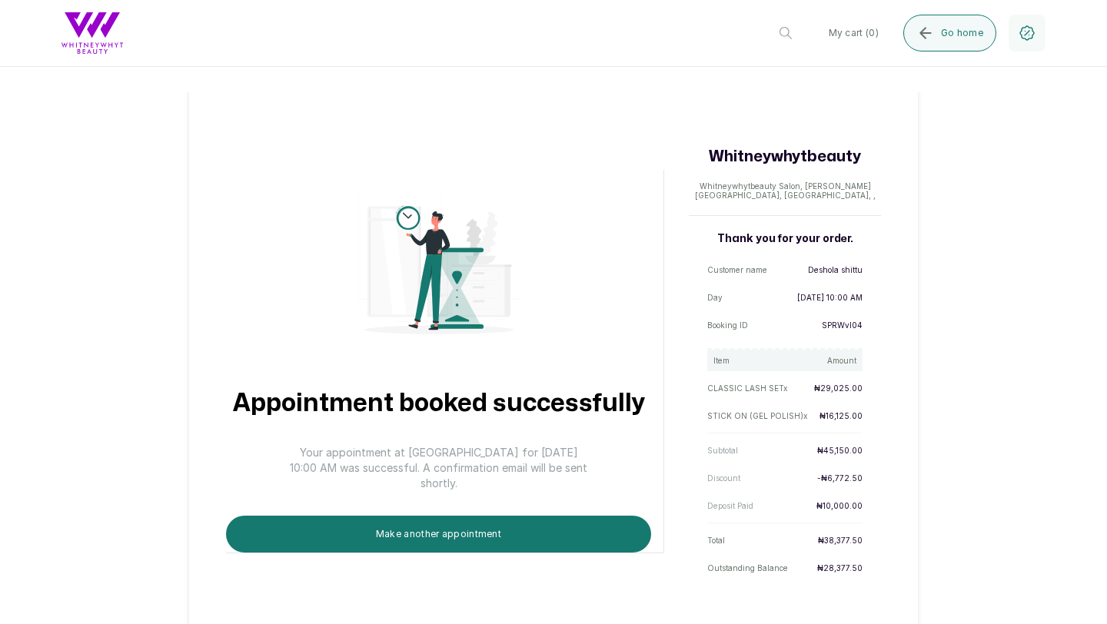
scroll to position [50, 0]
